Goal: Go to known website: Go to known website

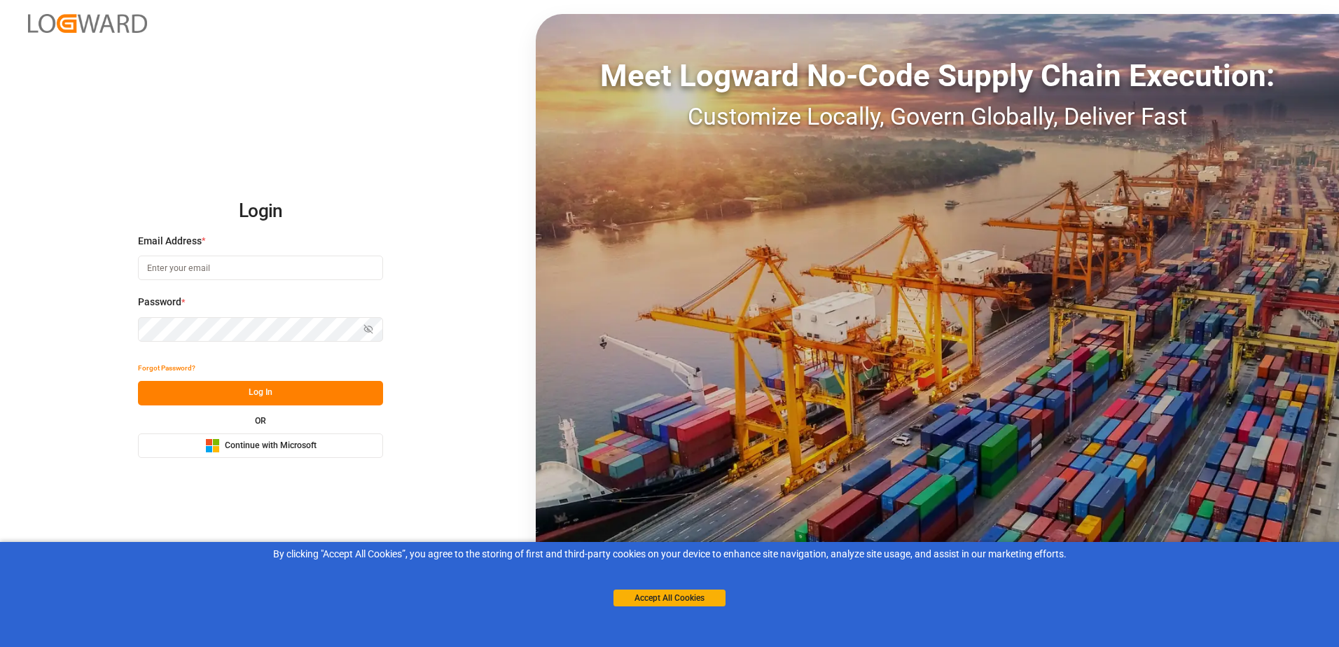
click at [307, 440] on span "Continue with Microsoft" at bounding box center [271, 446] width 92 height 13
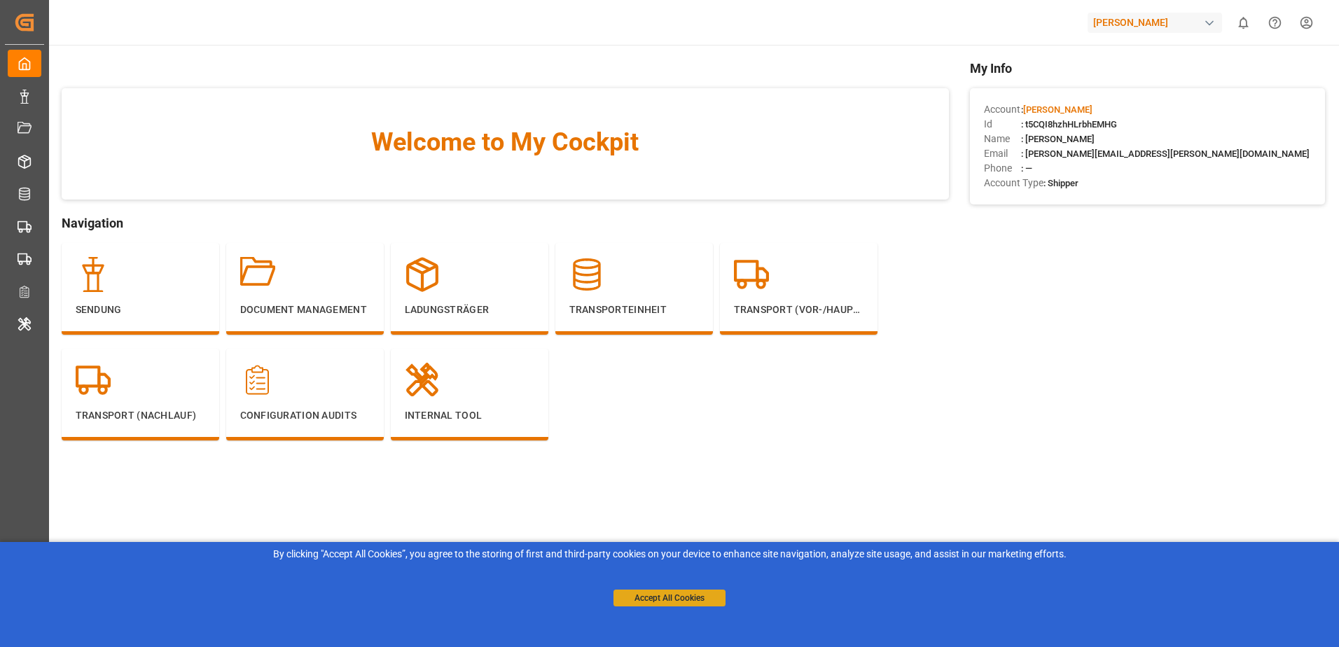
click at [674, 592] on button "Accept All Cookies" at bounding box center [670, 598] width 112 height 17
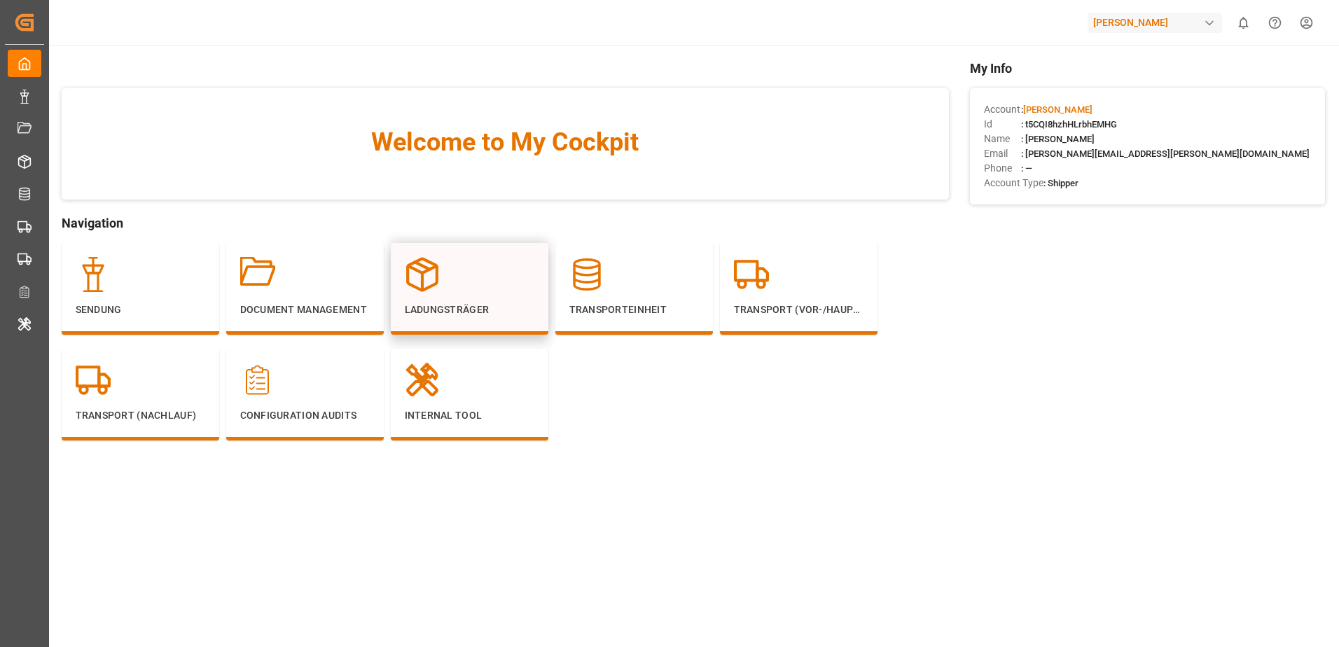
click at [427, 288] on icon at bounding box center [422, 275] width 29 height 32
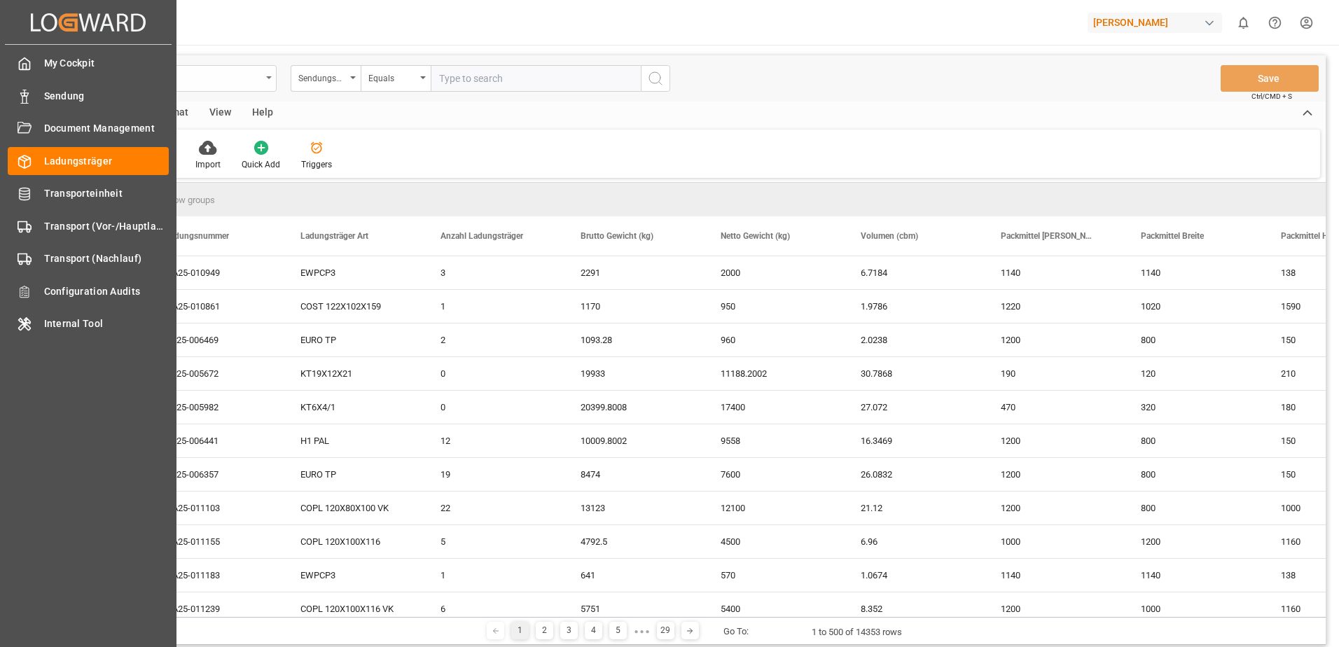
click at [261, 74] on div "Delivery Packages" at bounding box center [167, 78] width 187 height 18
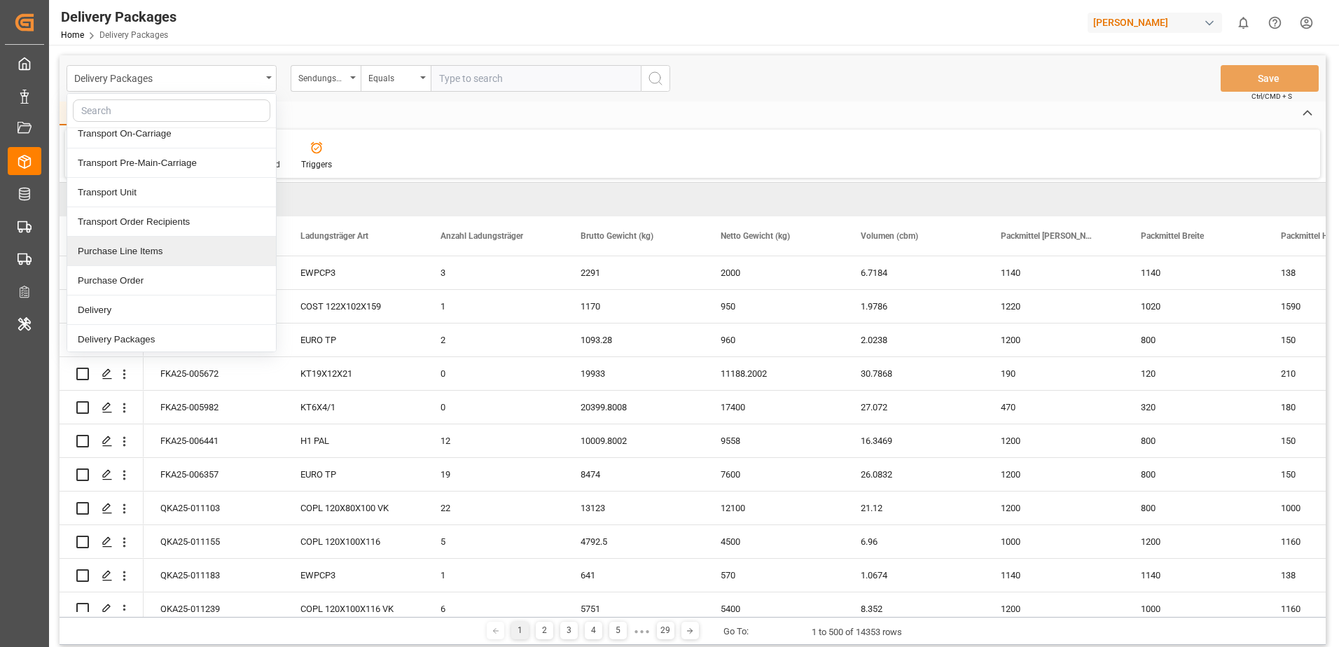
scroll to position [12, 0]
click at [1134, 22] on div "[PERSON_NAME]" at bounding box center [1155, 23] width 135 height 20
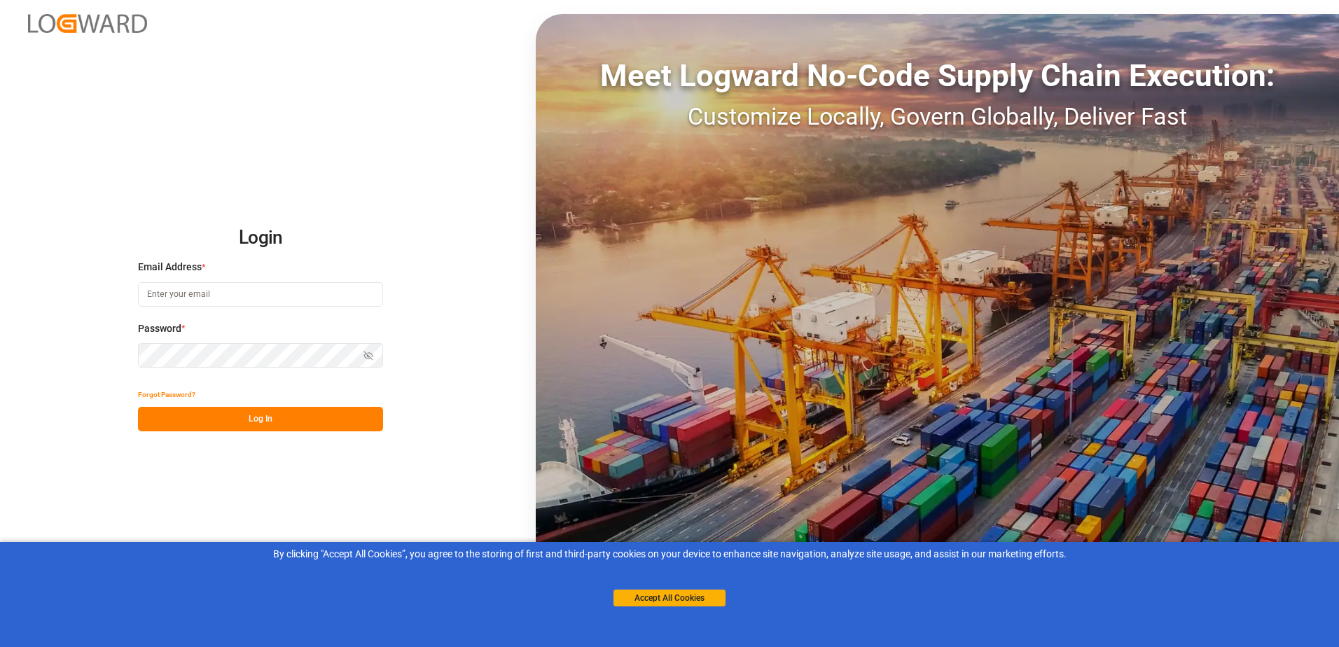
click at [257, 293] on input at bounding box center [260, 294] width 245 height 25
type input "oliver.niemeyer@logward.com"
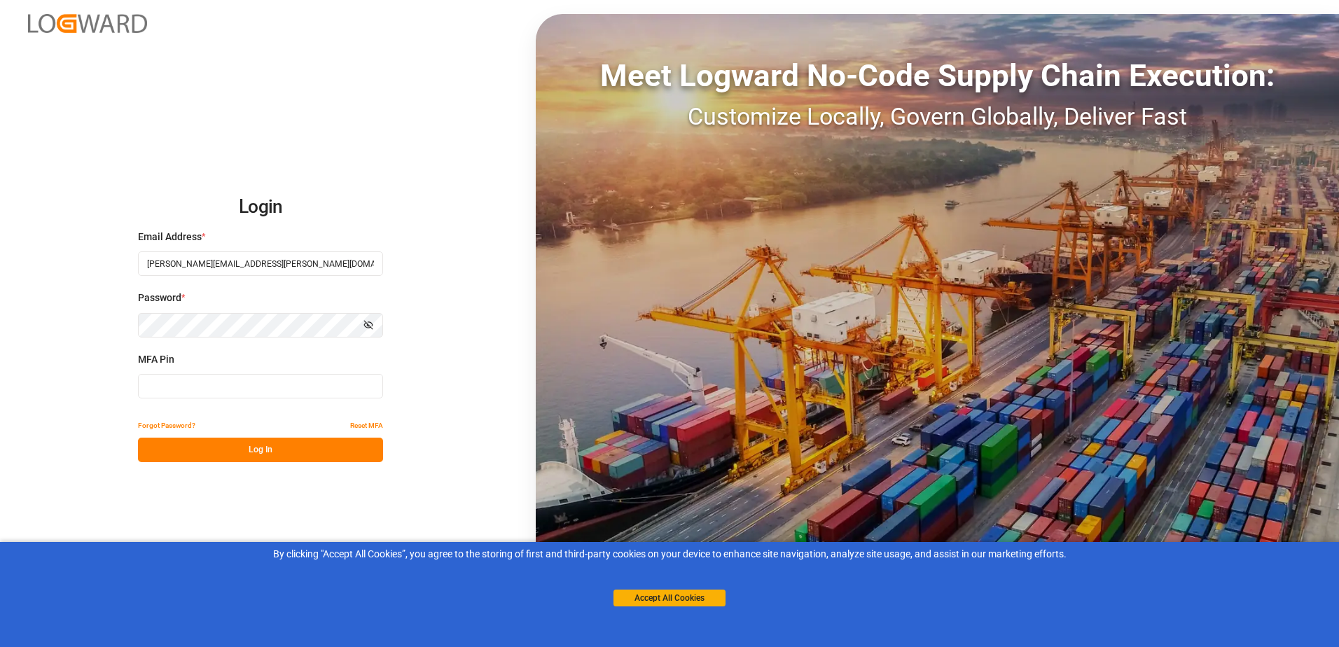
type input "468238"
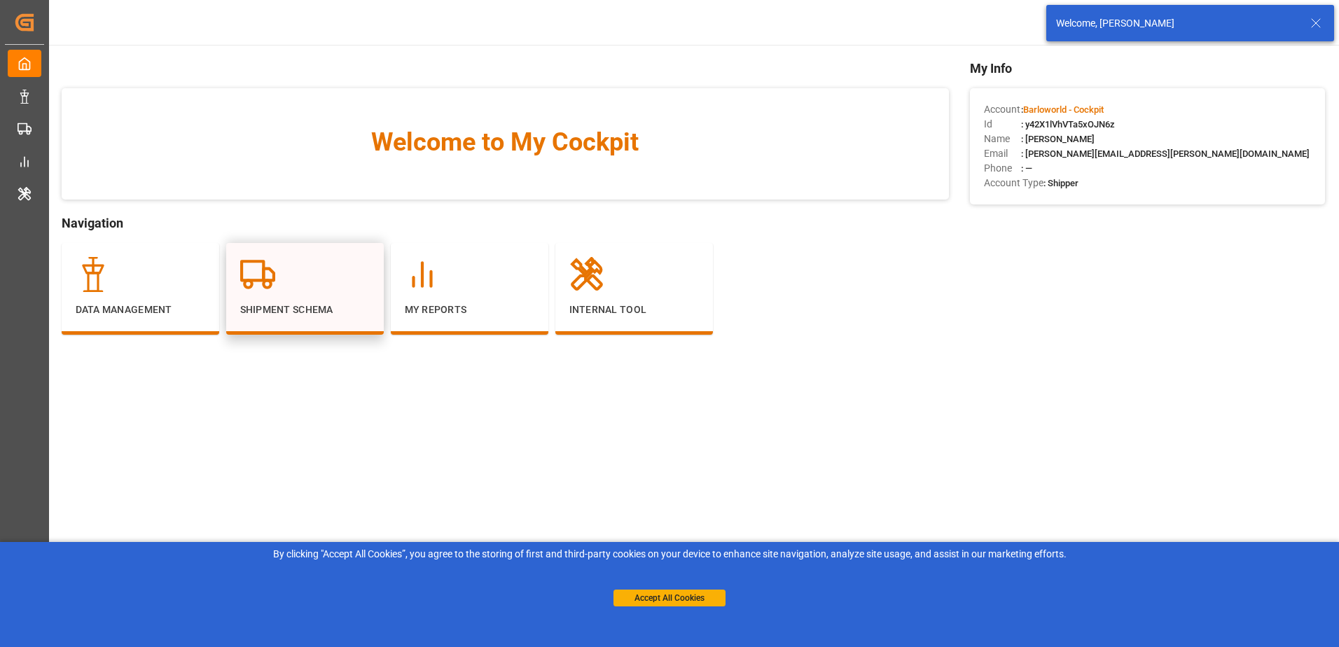
click at [273, 294] on div "Shipment Schema" at bounding box center [305, 287] width 130 height 60
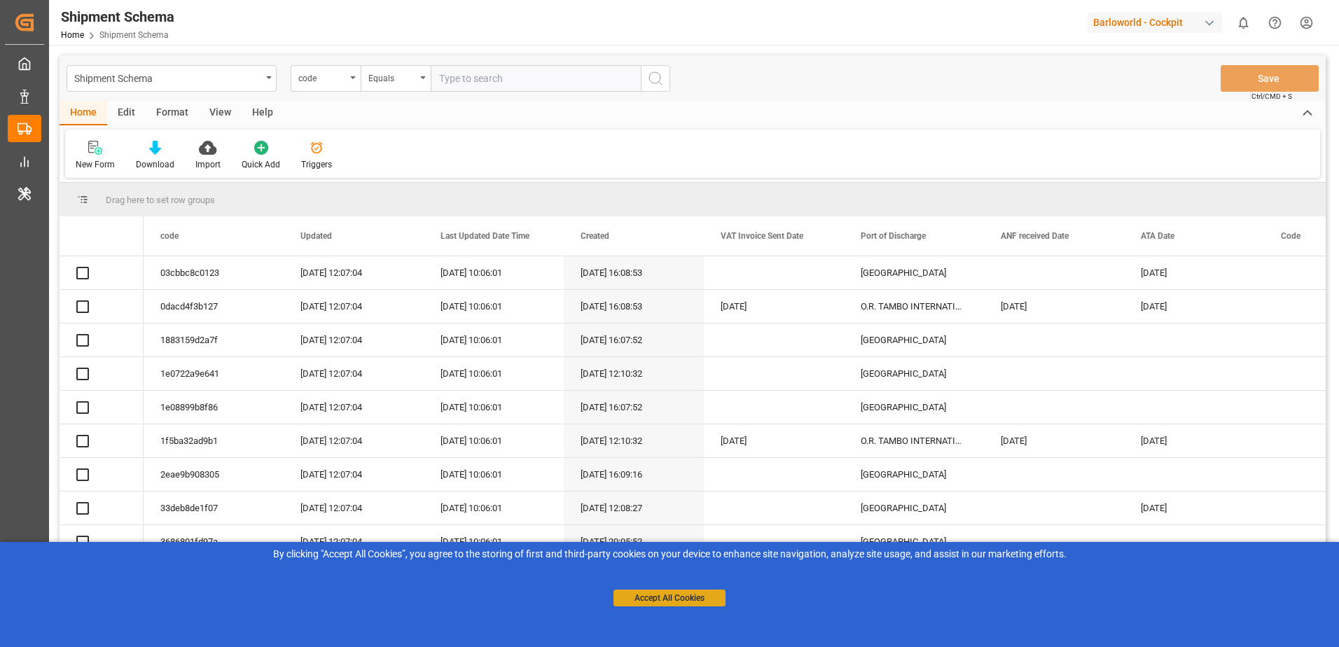
click at [635, 598] on button "Accept All Cookies" at bounding box center [670, 598] width 112 height 17
